Goal: Navigation & Orientation: Understand site structure

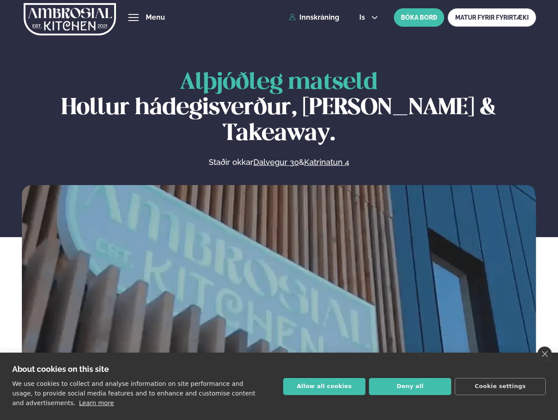
click at [545, 354] on link "close" at bounding box center [545, 354] width 14 height 15
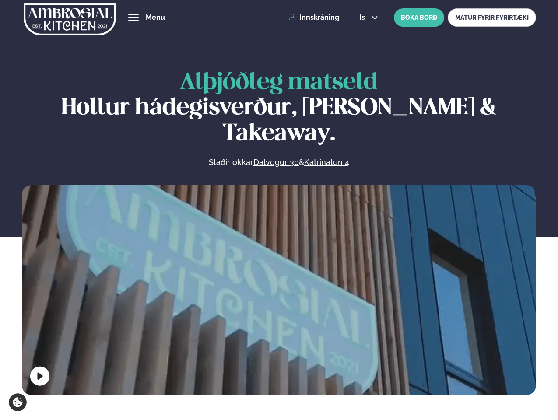
click at [134, 18] on span "hamburger" at bounding box center [134, 18] width 8 height 8
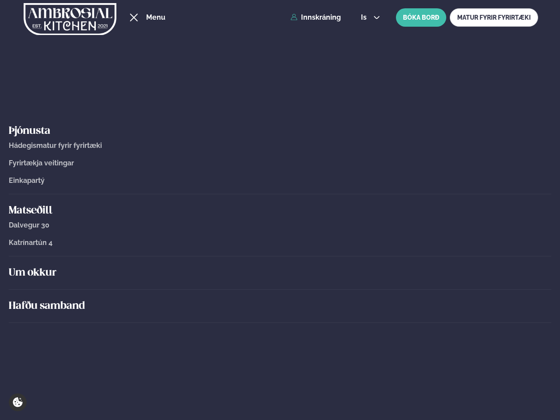
click at [368, 18] on span "is" at bounding box center [365, 17] width 8 height 7
click at [279, 288] on video at bounding box center [280, 315] width 516 height 258
